Goal: Transaction & Acquisition: Purchase product/service

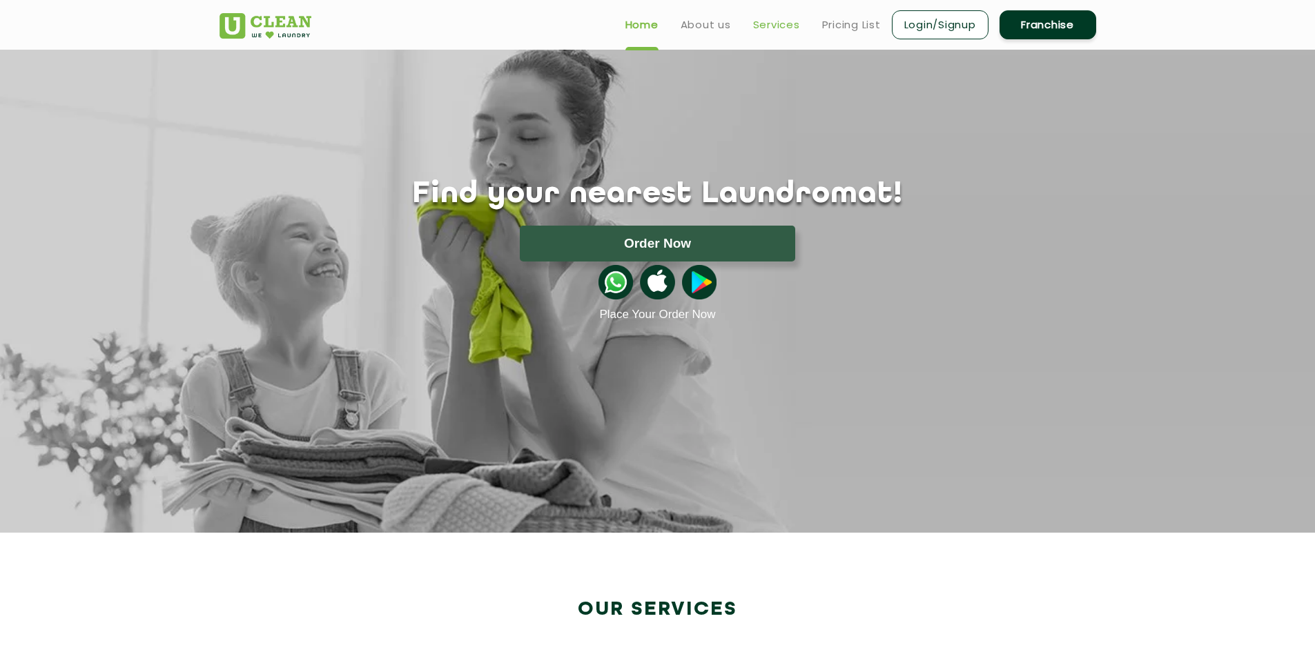
click at [768, 21] on link "Services" at bounding box center [776, 25] width 47 height 17
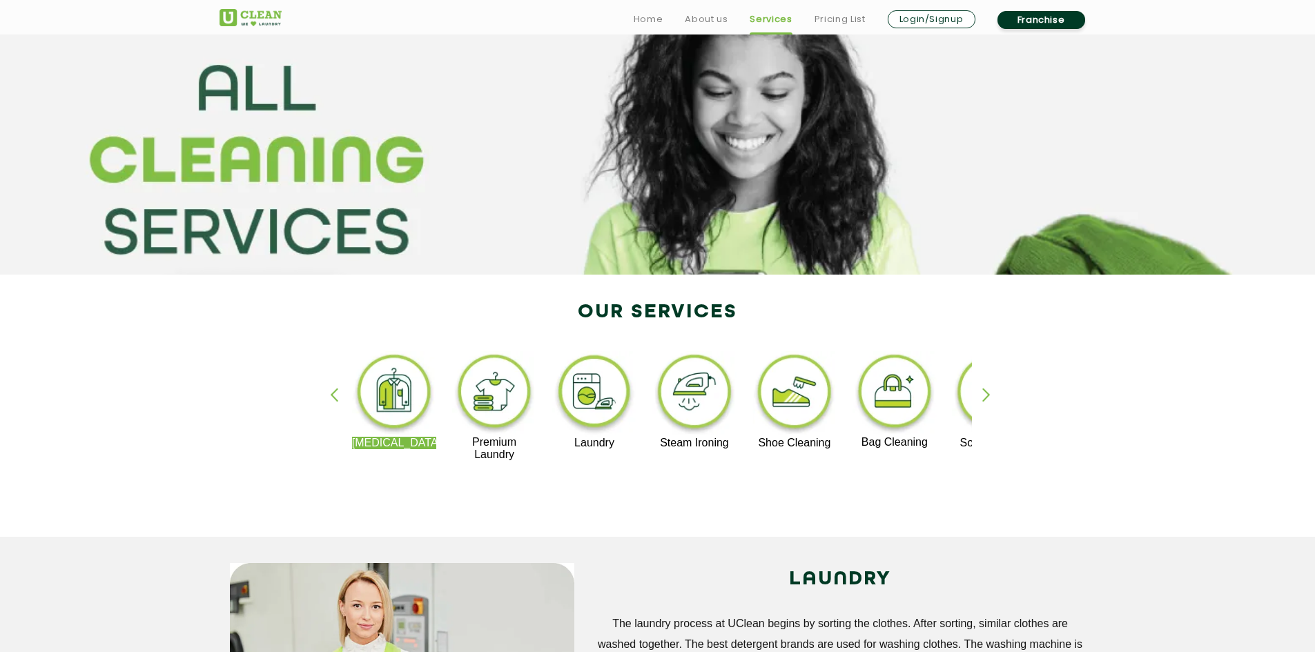
scroll to position [69, 0]
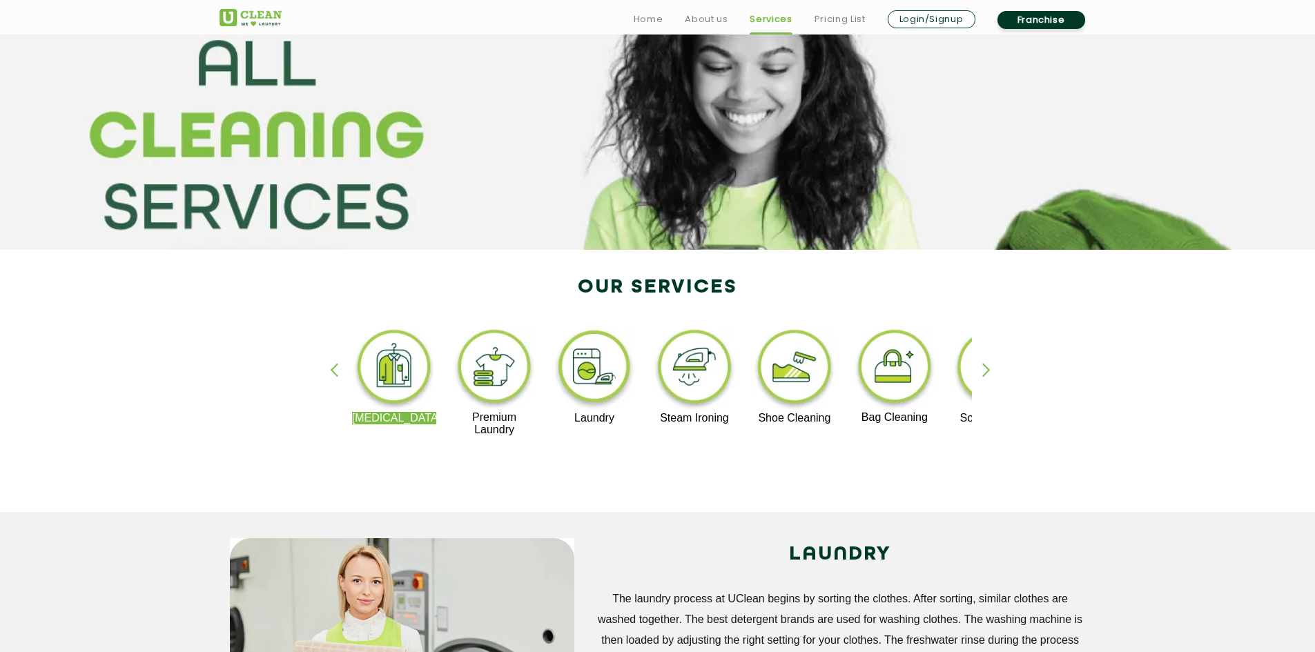
click at [379, 378] on img at bounding box center [394, 369] width 85 height 86
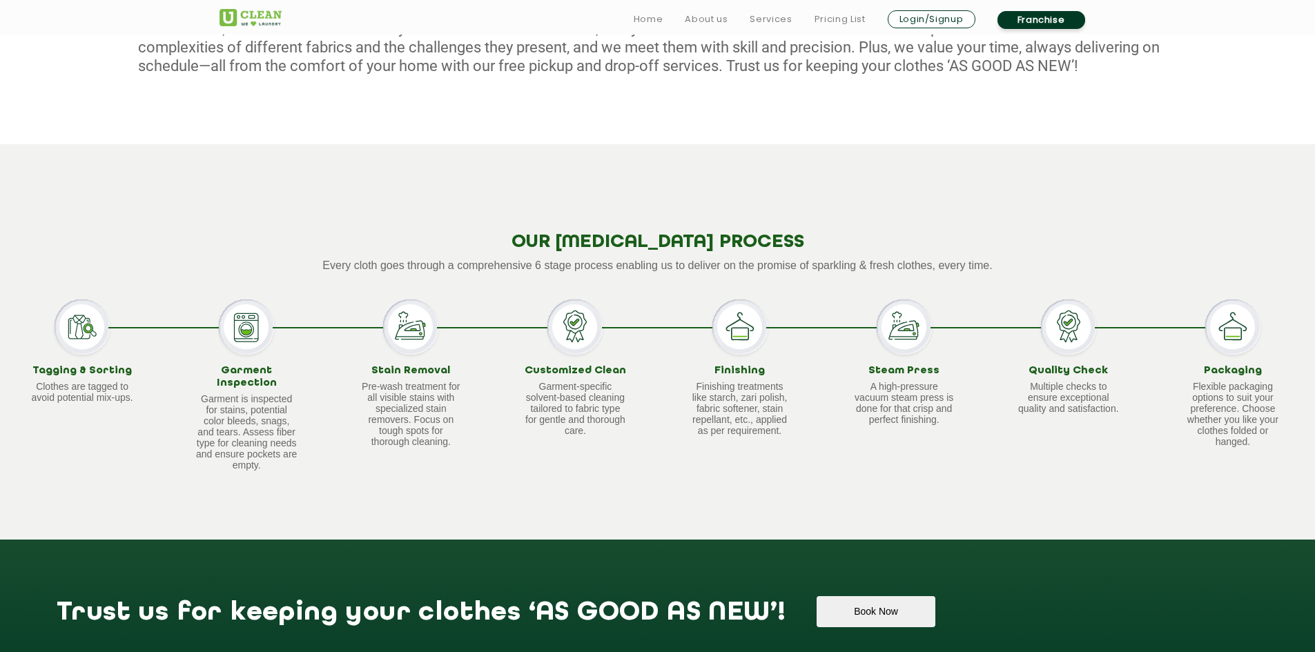
scroll to position [897, 0]
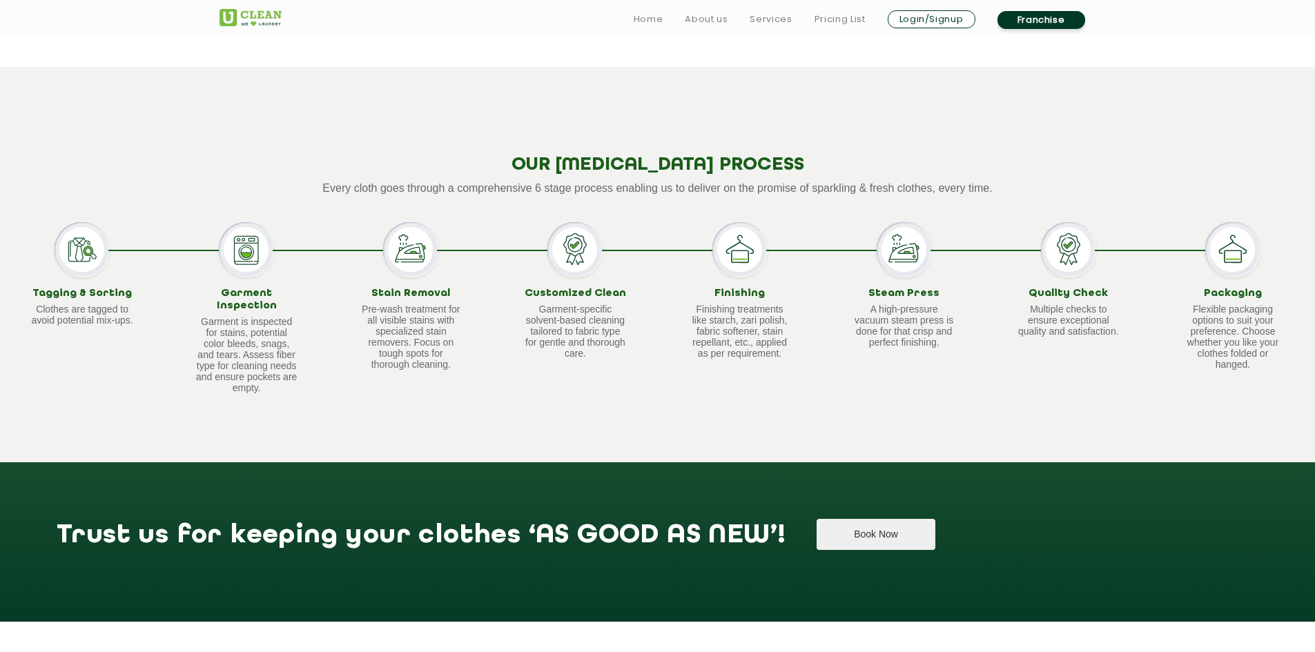
click at [816, 538] on button "Book Now" at bounding box center [875, 534] width 118 height 31
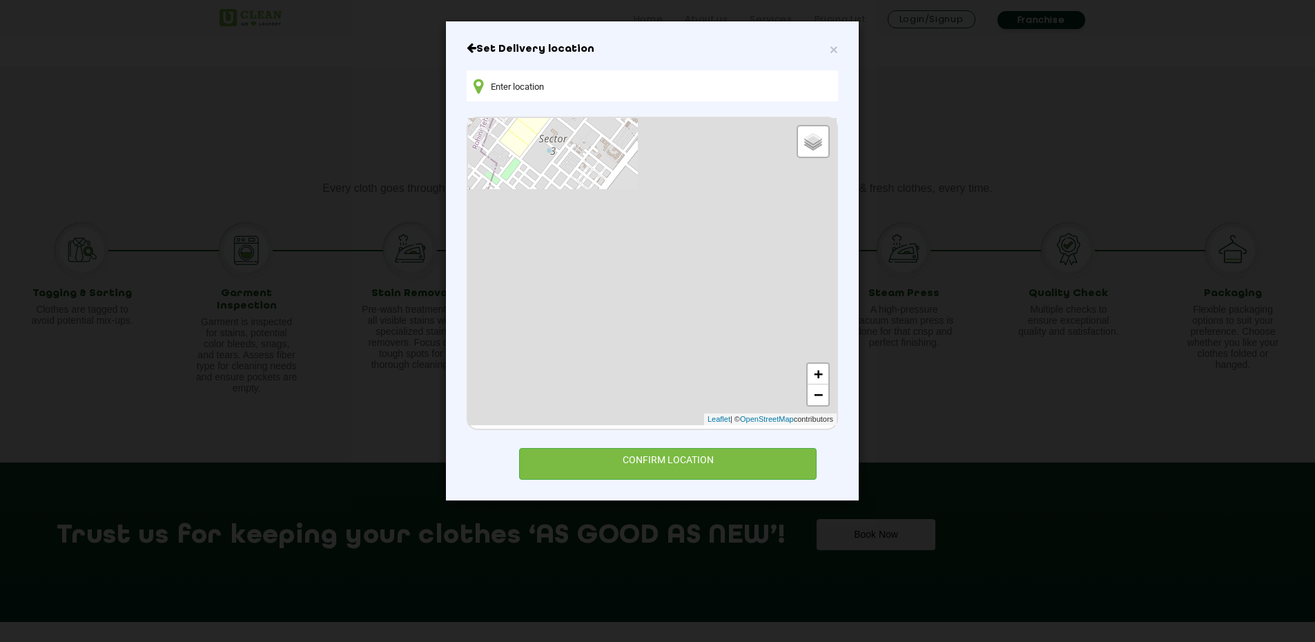
click at [833, 63] on div "Set Delivery location Default Satellite + − Leaflet | © OpenStreetMap contribut…" at bounding box center [652, 261] width 371 height 438
click at [833, 53] on span "×" at bounding box center [834, 49] width 8 height 16
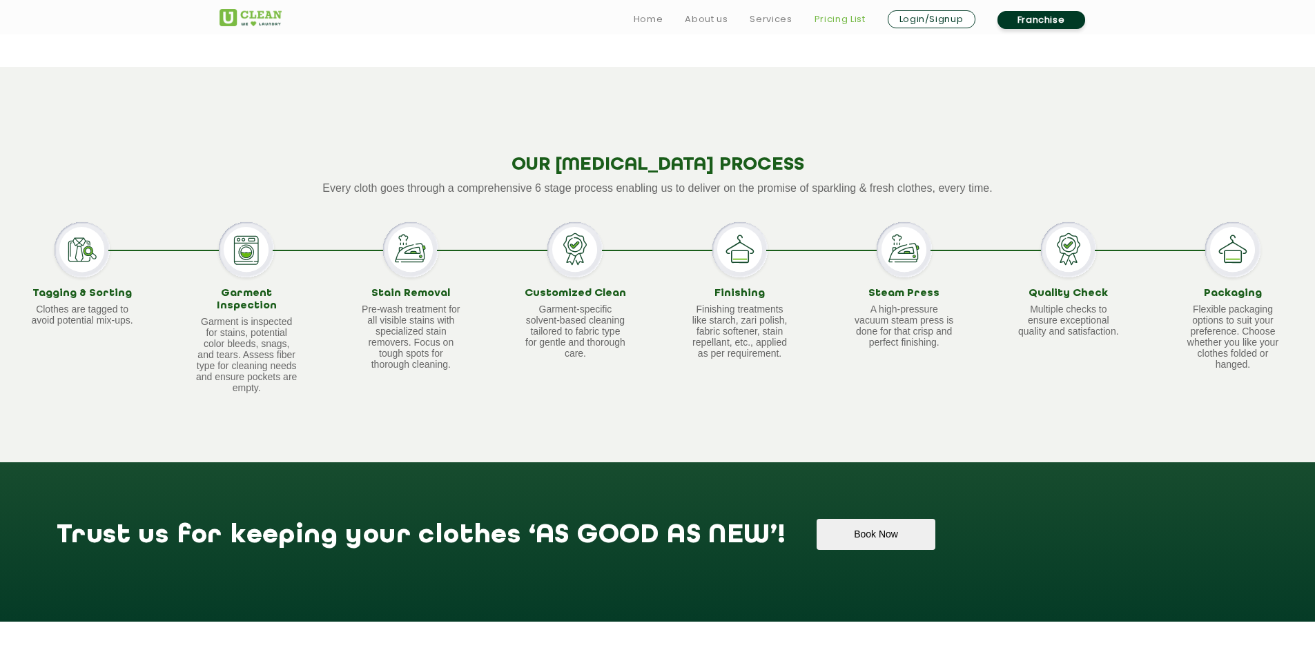
click at [835, 18] on link "Pricing List" at bounding box center [839, 19] width 51 height 17
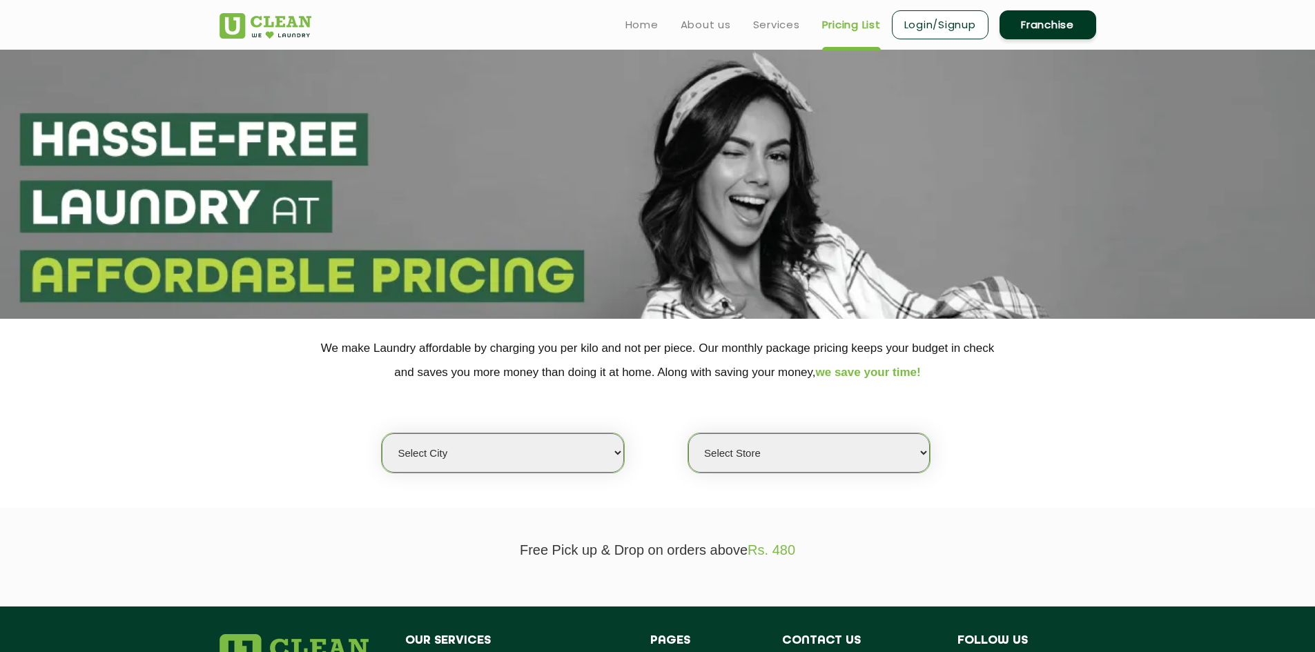
click at [507, 460] on select "Select city [GEOGRAPHIC_DATA] [GEOGRAPHIC_DATA] [GEOGRAPHIC_DATA] [GEOGRAPHIC_D…" at bounding box center [503, 452] width 242 height 39
select select "5"
click at [382, 433] on select "Select city [GEOGRAPHIC_DATA] [GEOGRAPHIC_DATA] [GEOGRAPHIC_DATA] [GEOGRAPHIC_D…" at bounding box center [503, 452] width 242 height 39
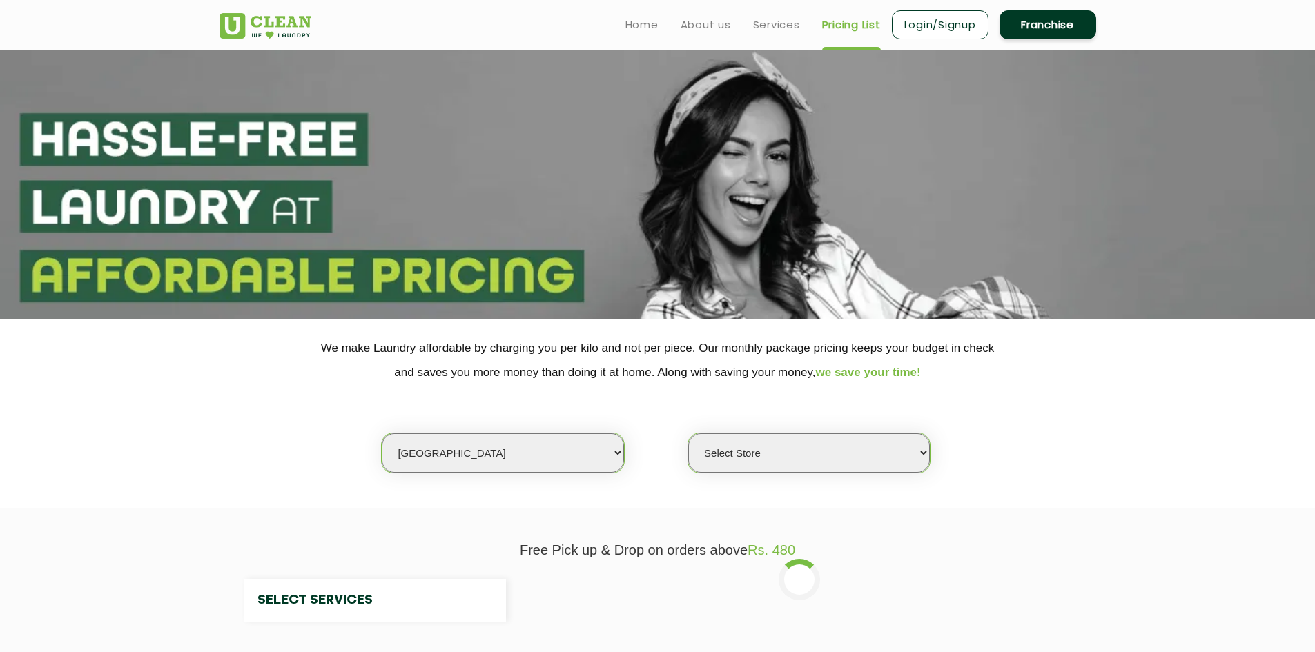
select select "0"
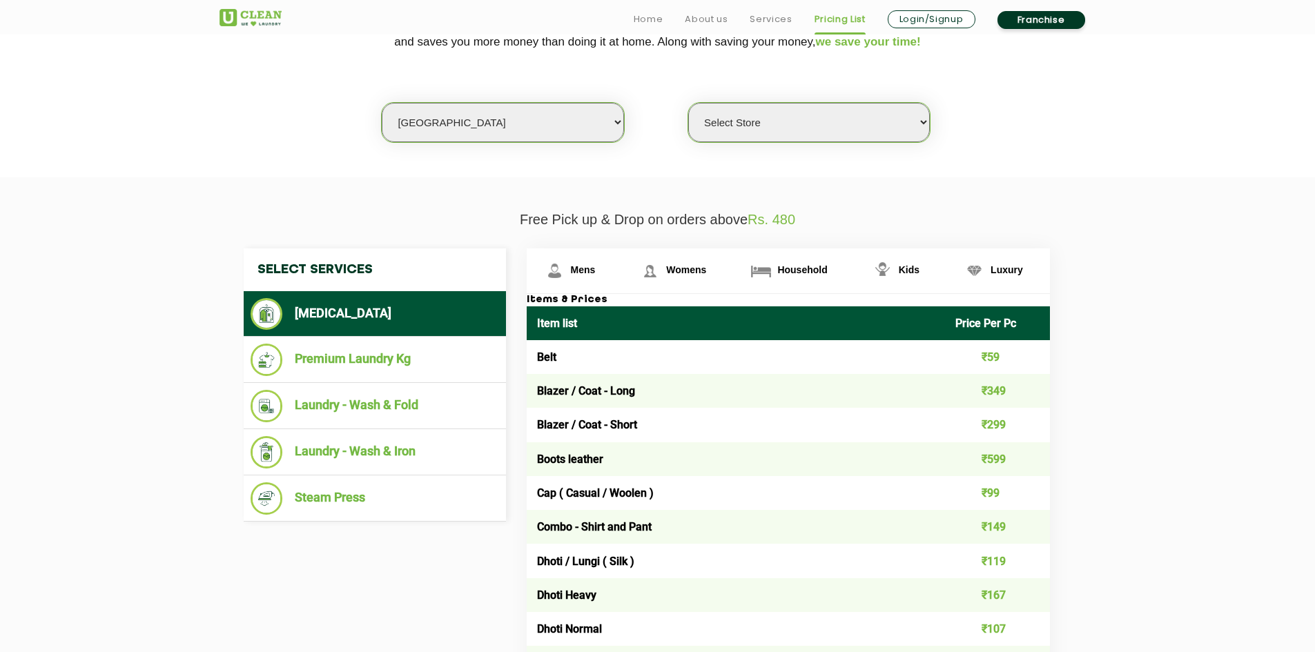
scroll to position [483, 0]
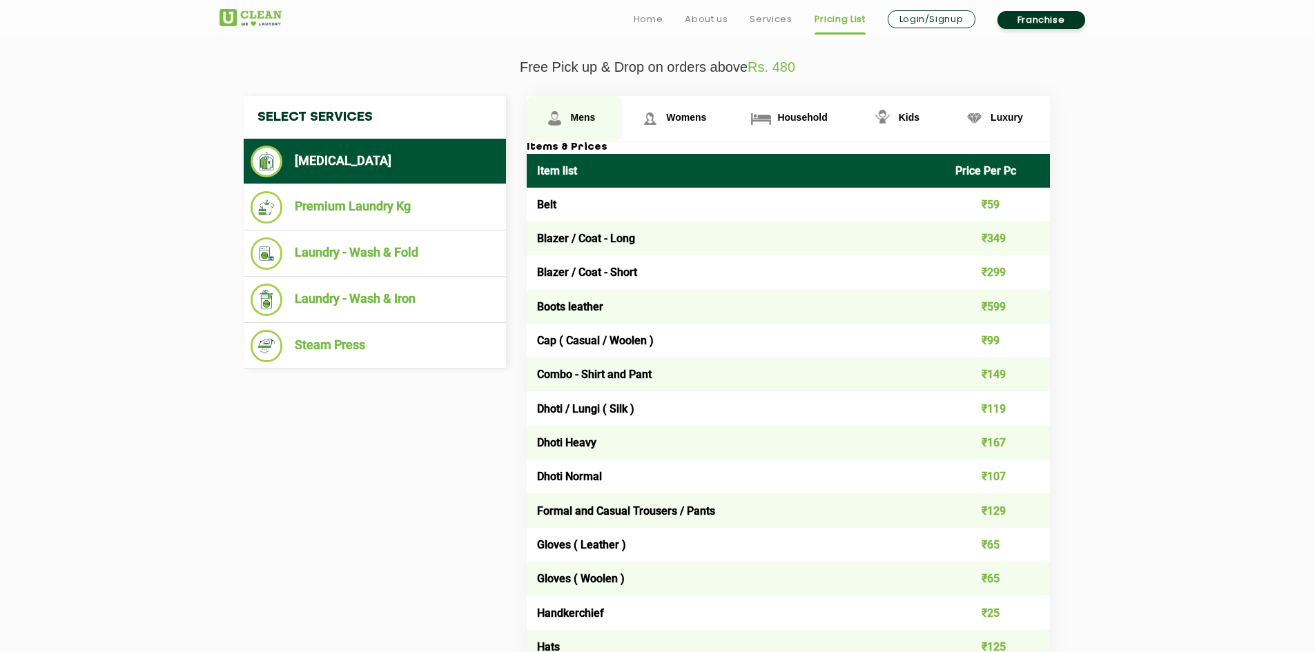
click at [585, 115] on span "Mens" at bounding box center [583, 117] width 25 height 11
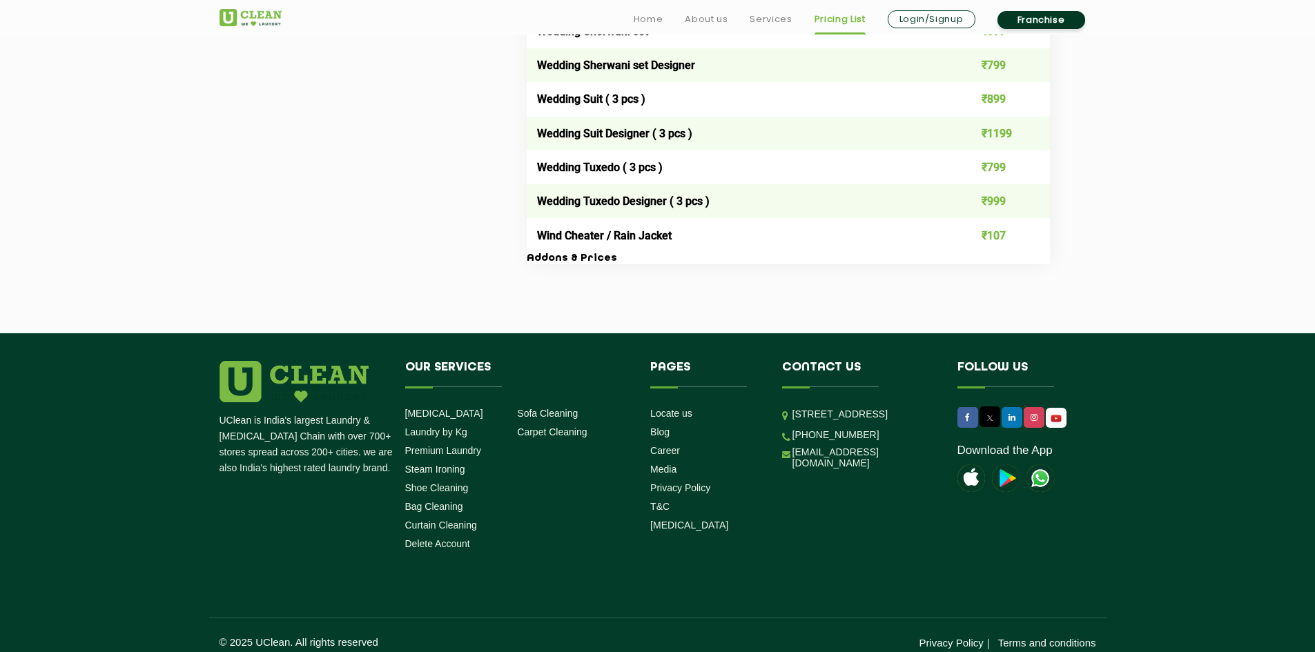
scroll to position [2846, 0]
